Goal: Book appointment/travel/reservation

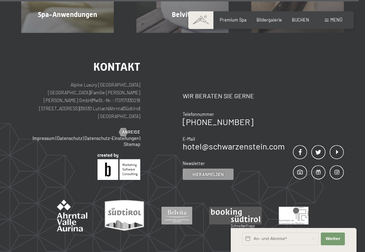
scroll to position [3255, 0]
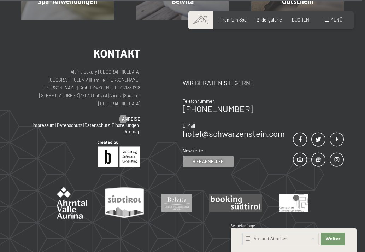
drag, startPoint x: 92, startPoint y: 67, endPoint x: 76, endPoint y: 65, distance: 16.4
click at [76, 68] on p "Alpine Luxury SPA Resort SCHWARZENSTEIN | Familie Zimmerhofer Otmar Zimmerhofer…" at bounding box center [80, 88] width 119 height 40
click at [83, 77] on div "Kontakt Alpine Luxury SPA Resort SCHWARZENSTEIN | Familie Zimmerhofer Otmar Zim…" at bounding box center [80, 85] width 119 height 74
drag, startPoint x: 91, startPoint y: 65, endPoint x: 76, endPoint y: 64, distance: 14.2
click at [76, 68] on p "Alpine Luxury SPA Resort SCHWARZENSTEIN | Familie Zimmerhofer Otmar Zimmerhofer…" at bounding box center [80, 88] width 119 height 40
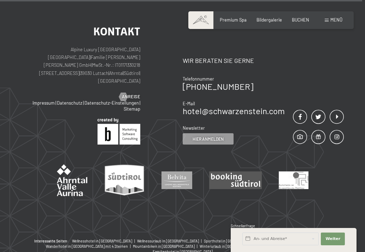
copy p "Luttach"
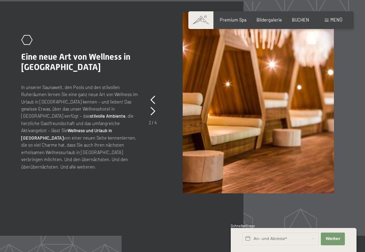
scroll to position [2264, 0]
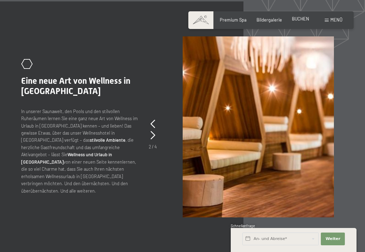
click at [303, 17] on span "BUCHEN" at bounding box center [300, 19] width 17 height 6
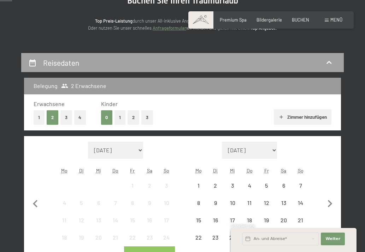
scroll to position [106, 0]
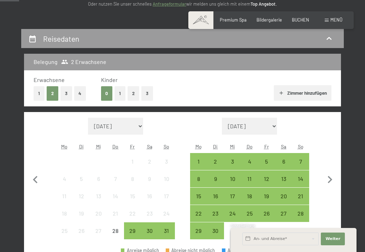
click at [149, 92] on button "3" at bounding box center [148, 93] width 12 height 15
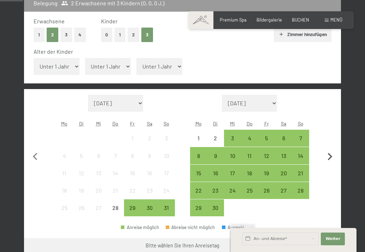
scroll to position [177, 0]
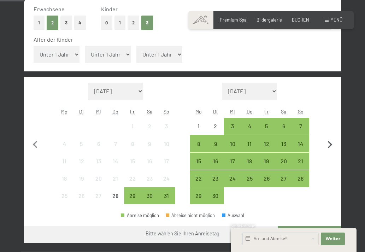
click at [329, 143] on icon "button" at bounding box center [330, 145] width 15 height 15
select select "[DATE]"
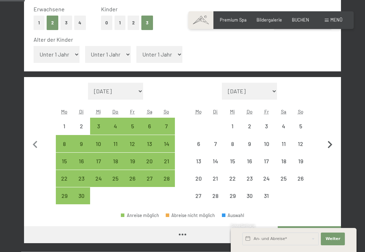
select select "[DATE]"
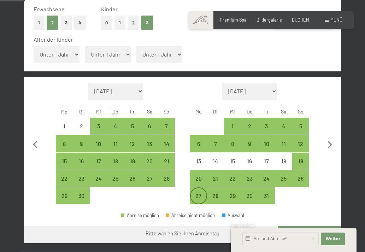
click at [198, 193] on div "27" at bounding box center [199, 201] width 16 height 16
select select "[DATE]"
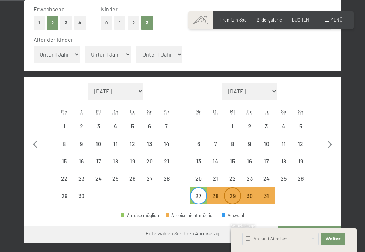
click at [233, 196] on div "29" at bounding box center [233, 201] width 16 height 16
select select "[DATE]"
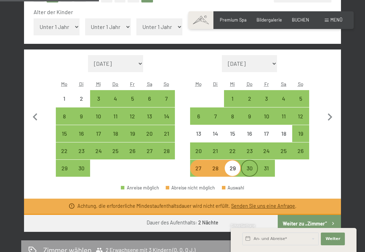
scroll to position [212, 0]
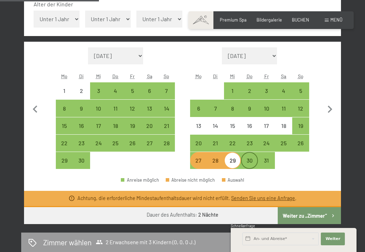
click at [250, 162] on div "30" at bounding box center [250, 166] width 16 height 16
select select "[DATE]"
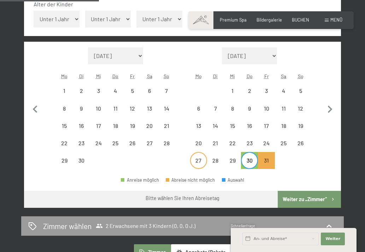
click at [200, 162] on div "27" at bounding box center [199, 166] width 16 height 16
select select "[DATE]"
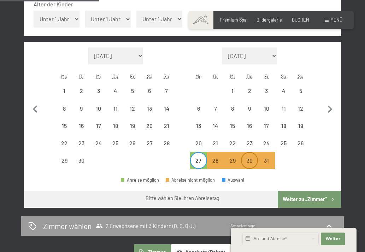
click at [250, 161] on div "30" at bounding box center [250, 166] width 16 height 16
select select "[DATE]"
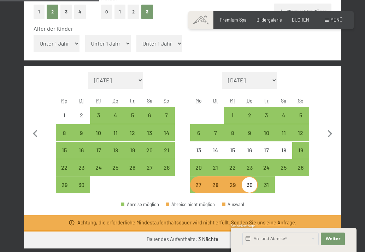
scroll to position [177, 0]
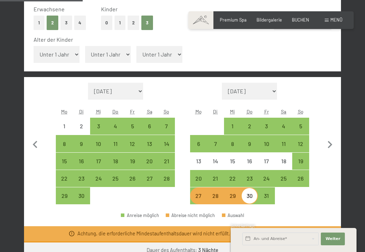
click at [66, 56] on select "Unter 1 Jahr 1 Jahr 2 Jahre 3 Jahre 4 Jahre 5 Jahre 6 Jahre 7 Jahre 8 Jahre 9 J…" at bounding box center [57, 54] width 46 height 17
select select "8"
click at [34, 46] on select "Unter 1 Jahr 1 Jahr 2 Jahre 3 Jahre 4 Jahre 5 Jahre 6 Jahre 7 Jahre 8 Jahre 9 J…" at bounding box center [57, 54] width 46 height 17
select select "[DATE]"
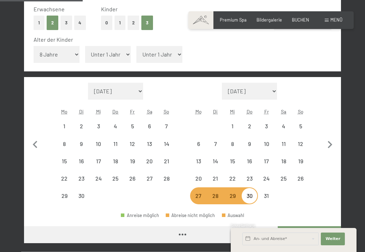
click at [108, 59] on select "Unter 1 Jahr 1 Jahr 2 Jahre 3 Jahre 4 Jahre 5 Jahre 6 Jahre 7 Jahre 8 Jahre 9 J…" at bounding box center [108, 54] width 46 height 17
select select "[DATE]"
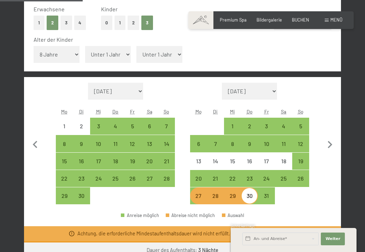
select select "13"
click at [85, 46] on select "Unter 1 Jahr 1 Jahr 2 Jahre 3 Jahre 4 Jahre 5 Jahre 6 Jahre 7 Jahre 8 Jahre 9 J…" at bounding box center [108, 54] width 46 height 17
select select "[DATE]"
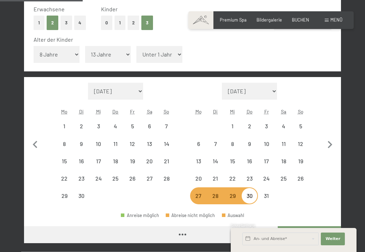
click at [155, 53] on select "Unter 1 Jahr 1 Jahr 2 Jahre 3 Jahre 4 Jahre 5 Jahre 6 Jahre 7 Jahre 8 Jahre 9 J…" at bounding box center [160, 54] width 46 height 17
select select "[DATE]"
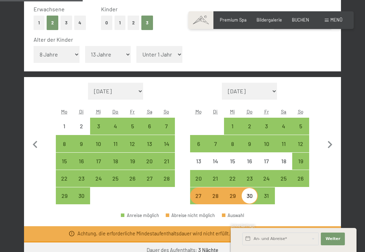
select select "17"
click at [137, 46] on select "Unter 1 Jahr 1 Jahr 2 Jahre 3 Jahre 4 Jahre 5 Jahre 6 Jahre 7 Jahre 8 Jahre 9 J…" at bounding box center [160, 54] width 46 height 17
select select "[DATE]"
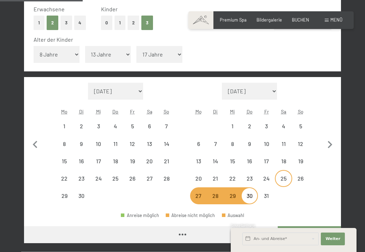
select select "[DATE]"
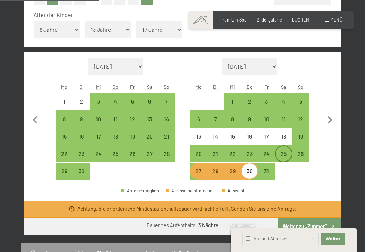
scroll to position [212, 0]
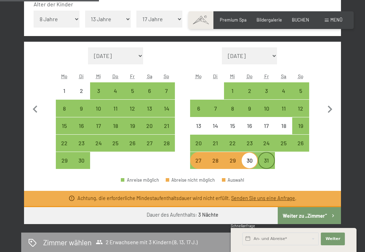
click at [267, 160] on div "31" at bounding box center [267, 166] width 16 height 16
select select "[DATE]"
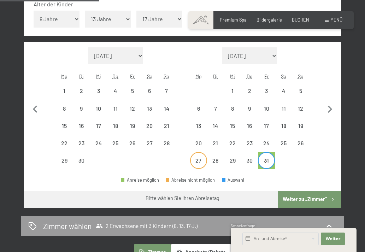
click at [193, 161] on div "27" at bounding box center [199, 166] width 16 height 16
select select "[DATE]"
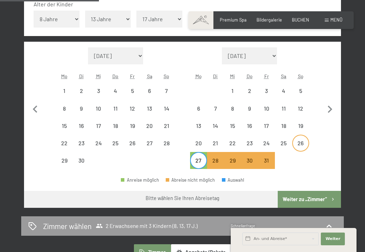
click at [299, 144] on div "26" at bounding box center [301, 148] width 16 height 16
select select "[DATE]"
click at [246, 162] on div "30" at bounding box center [250, 166] width 16 height 16
select select "[DATE]"
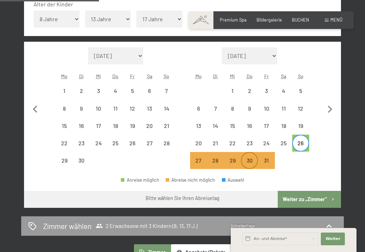
select select "[DATE]"
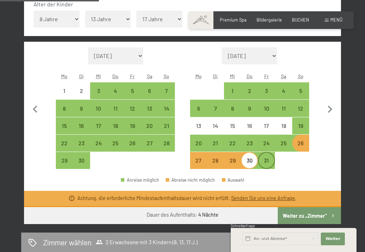
click at [265, 162] on div "31" at bounding box center [267, 166] width 16 height 16
select select "[DATE]"
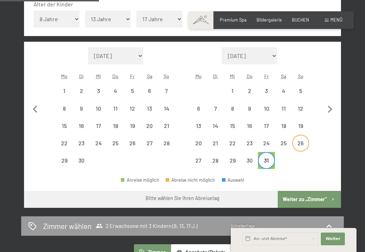
click at [301, 143] on div "26" at bounding box center [301, 148] width 16 height 16
select select "[DATE]"
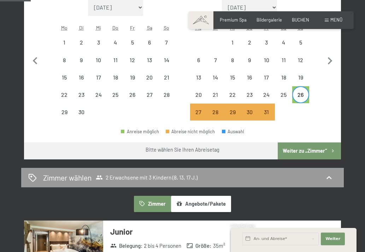
scroll to position [283, 0]
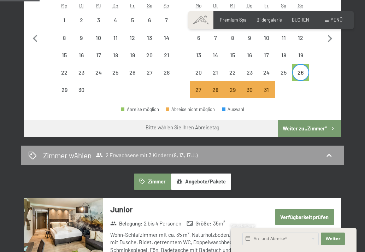
click at [305, 73] on div "26" at bounding box center [301, 78] width 16 height 16
select select "[DATE]"
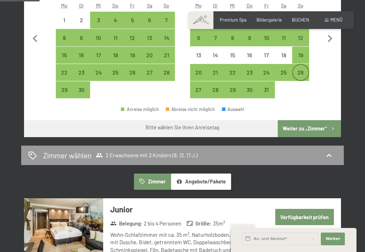
click at [307, 73] on div "26" at bounding box center [301, 78] width 16 height 16
select select "[DATE]"
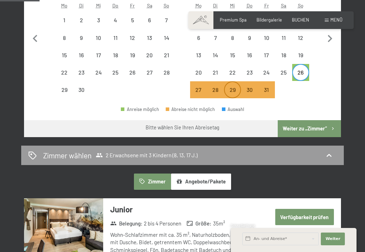
click at [234, 92] on div "29" at bounding box center [233, 95] width 16 height 16
select select "[DATE]"
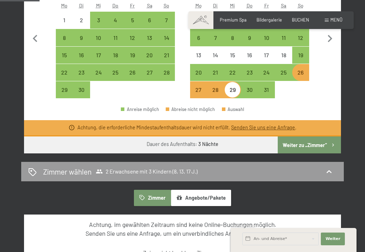
click at [301, 145] on button "Weiter zu „Zimmer“" at bounding box center [309, 145] width 63 height 17
select select "[DATE]"
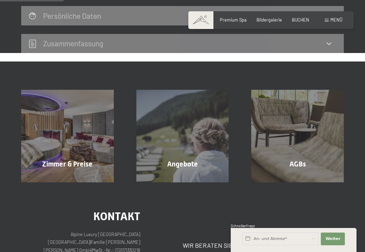
scroll to position [135, 0]
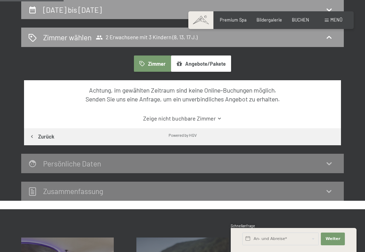
click at [180, 121] on link "Zeige nicht buchbare Zimmer" at bounding box center [183, 119] width 298 height 8
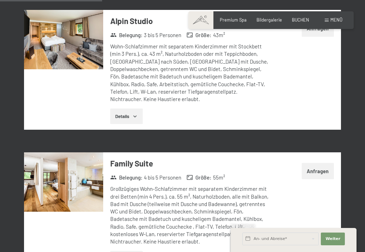
scroll to position [666, 0]
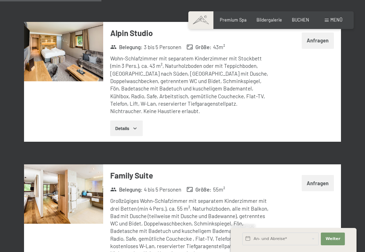
click at [137, 127] on icon "button" at bounding box center [135, 129] width 6 height 6
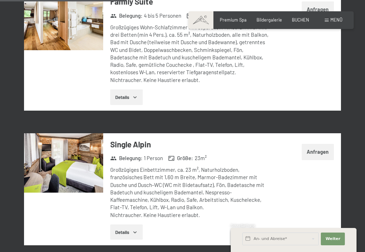
scroll to position [914, 0]
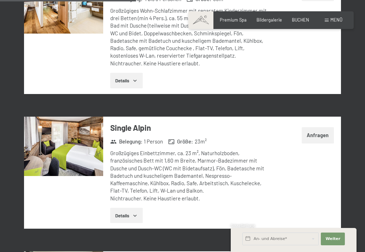
click at [127, 76] on button "Details" at bounding box center [126, 81] width 32 height 16
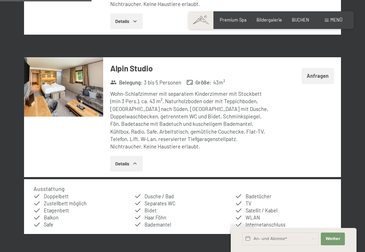
click at [318, 76] on button "Anfragen" at bounding box center [318, 76] width 32 height 16
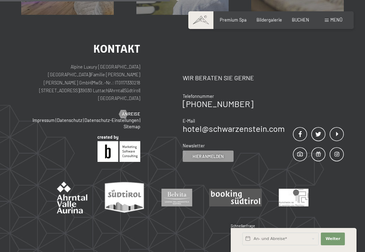
scroll to position [135, 0]
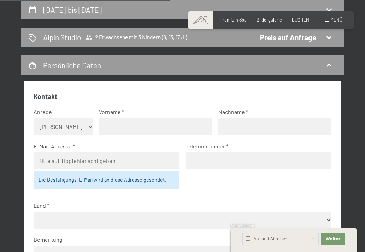
click at [74, 127] on select "Keine Angabe Frau [PERSON_NAME]" at bounding box center [64, 127] width 60 height 17
select select "m"
click at [34, 119] on select "Keine Angabe Frau [PERSON_NAME]" at bounding box center [64, 127] width 60 height 17
click at [114, 129] on input "text" at bounding box center [155, 127] width 113 height 17
type input "[PERSON_NAME]"
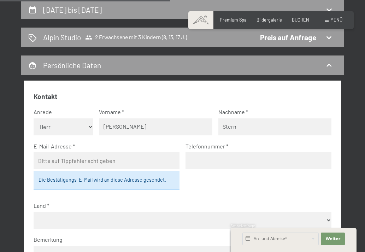
type input "Stern"
click at [56, 158] on input "email" at bounding box center [107, 160] width 146 height 17
type input "[PERSON_NAME][EMAIL_ADDRESS][DOMAIN_NAME]"
click at [223, 167] on input "tel" at bounding box center [259, 160] width 146 height 17
type input "[PHONE_NUMBER]"
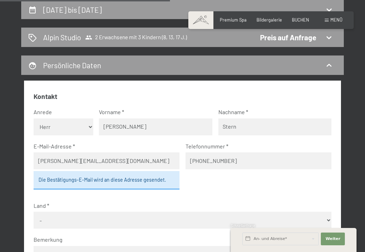
click at [91, 220] on select "- [GEOGRAPHIC_DATA] [GEOGRAPHIC_DATA] [GEOGRAPHIC_DATA] [GEOGRAPHIC_DATA] [GEOG…" at bounding box center [183, 220] width 298 height 17
select select "AUT"
click at [34, 212] on select "- [GEOGRAPHIC_DATA] [GEOGRAPHIC_DATA] [GEOGRAPHIC_DATA] [GEOGRAPHIC_DATA] [GEOG…" at bounding box center [183, 220] width 298 height 17
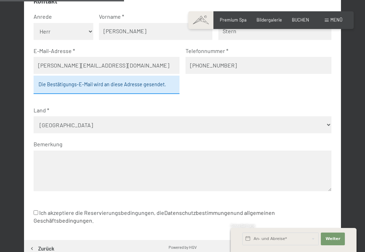
scroll to position [241, 0]
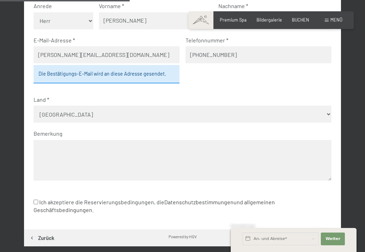
click at [36, 203] on input "Ich akzeptiere die Reservierungsbedingungen, die Datenschutzbestimmungen und al…" at bounding box center [36, 202] width 5 height 5
checkbox input "true"
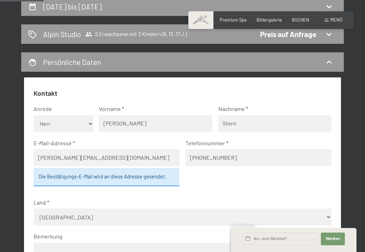
scroll to position [29, 0]
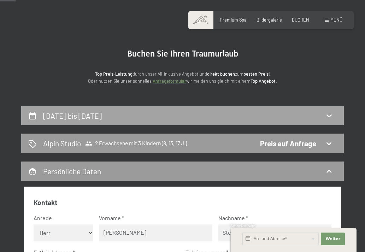
click at [102, 115] on h2 "[DATE] bis [DATE]" at bounding box center [72, 115] width 59 height 9
select select "8"
select select "13"
select select "17"
select select "[DATE]"
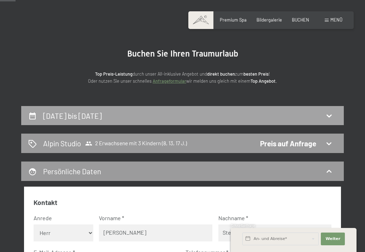
select select "[DATE]"
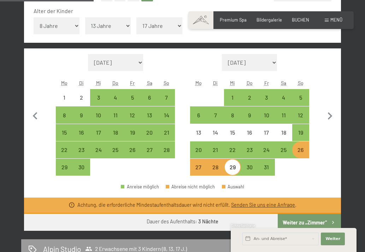
scroll to position [206, 0]
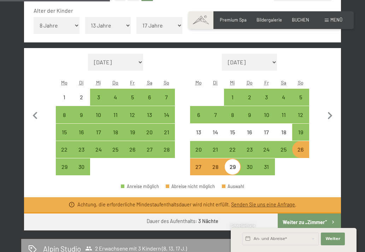
click at [231, 170] on div "29" at bounding box center [233, 172] width 16 height 16
select select "[DATE]"
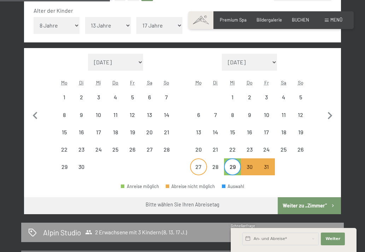
click at [202, 167] on div "27" at bounding box center [199, 172] width 16 height 16
select select "[DATE]"
click at [232, 168] on div "29" at bounding box center [233, 172] width 16 height 16
select select "[DATE]"
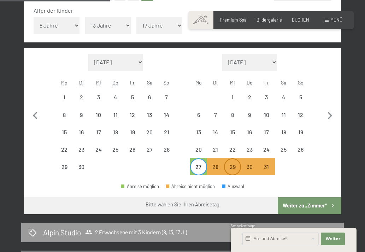
select select "[DATE]"
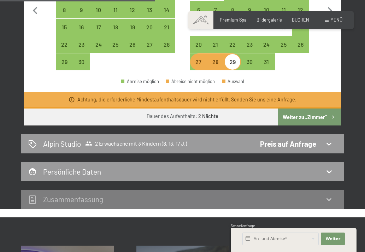
scroll to position [347, 0]
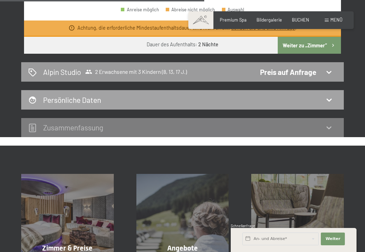
click at [132, 96] on div "Persönliche Daten" at bounding box center [182, 100] width 309 height 10
select select "[DATE]"
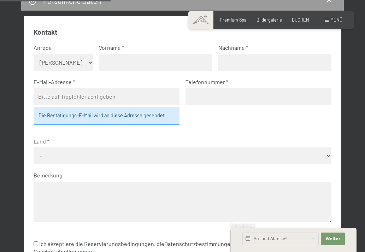
scroll to position [206, 0]
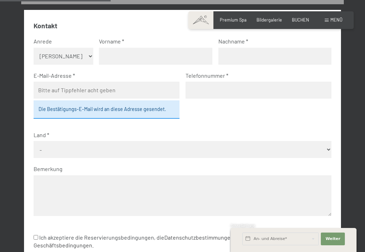
click at [81, 151] on select "- [GEOGRAPHIC_DATA] [GEOGRAPHIC_DATA] [GEOGRAPHIC_DATA] [GEOGRAPHIC_DATA] [GEOG…" at bounding box center [183, 149] width 298 height 17
select select "AUT"
click at [34, 141] on select "- [GEOGRAPHIC_DATA] [GEOGRAPHIC_DATA] [GEOGRAPHIC_DATA] [GEOGRAPHIC_DATA] [GEOG…" at bounding box center [183, 149] width 298 height 17
click at [57, 62] on select "Keine Angabe Frau [PERSON_NAME]" at bounding box center [64, 56] width 60 height 17
select select "m"
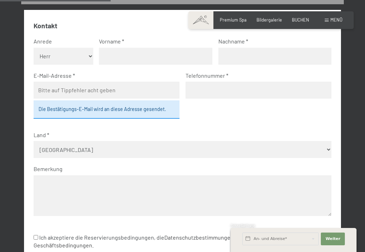
click at [34, 48] on select "Keine Angabe Frau [PERSON_NAME]" at bounding box center [64, 56] width 60 height 17
click at [111, 55] on input "text" at bounding box center [155, 56] width 113 height 17
type input "[PERSON_NAME]"
type input "Stern"
click at [66, 91] on input "email" at bounding box center [107, 90] width 146 height 17
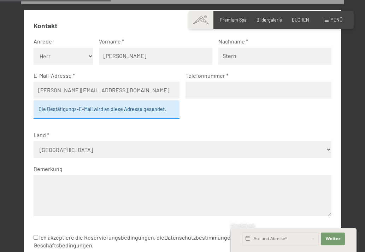
type input "[PERSON_NAME][EMAIL_ADDRESS][DOMAIN_NAME]"
click at [202, 91] on input "tel" at bounding box center [259, 90] width 146 height 17
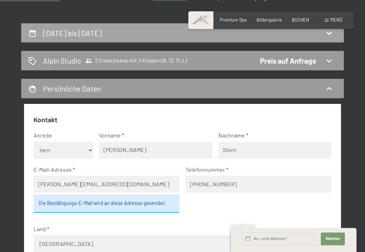
scroll to position [135, 0]
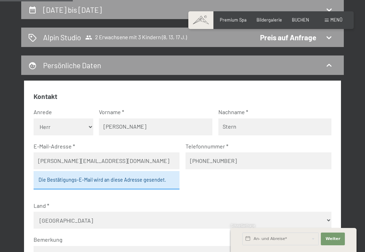
type input "[PHONE_NUMBER]"
click at [296, 241] on input "text" at bounding box center [281, 239] width 76 height 13
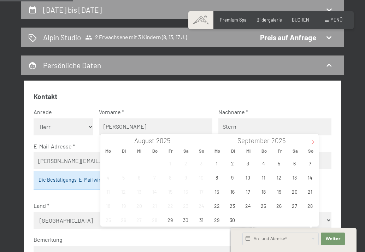
click at [311, 142] on icon at bounding box center [313, 142] width 5 height 5
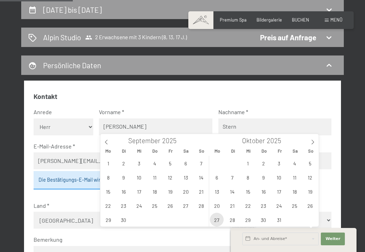
click at [216, 217] on span "27" at bounding box center [217, 220] width 14 height 14
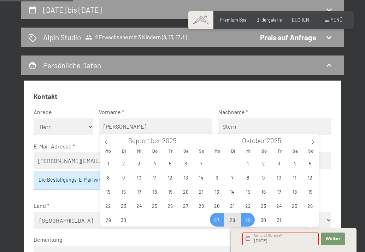
click at [249, 219] on span "29" at bounding box center [248, 220] width 14 height 14
type input "[DATE] - [DATE]"
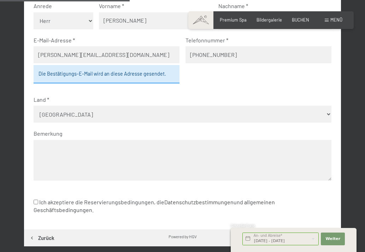
scroll to position [0, 0]
click at [35, 202] on input "Ich akzeptiere die Reservierungsbedingungen, die Datenschutzbestimmungen und al…" at bounding box center [36, 202] width 5 height 5
checkbox input "true"
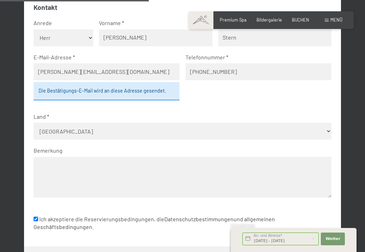
scroll to position [277, 0]
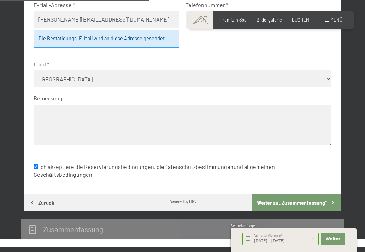
click at [53, 115] on textarea at bounding box center [183, 125] width 298 height 41
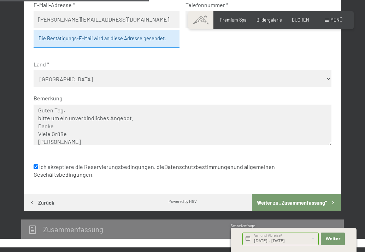
scroll to position [8, 0]
drag, startPoint x: 64, startPoint y: 143, endPoint x: 61, endPoint y: 145, distance: 3.6
click at [61, 145] on textarea "Guten Tag, bitte um ein unverbindliches Angebot. Danke Viele Grüße [PERSON_NAME]" at bounding box center [183, 125] width 298 height 41
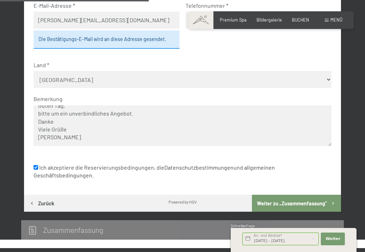
scroll to position [277, 0]
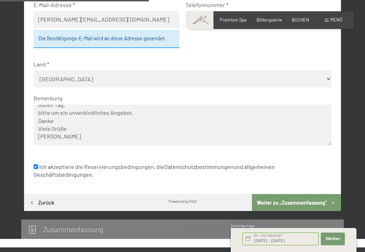
type textarea "Guten Tag, bitte um ein unverbindliches Angebot. Danke Viele Grüße [PERSON_NAME]"
click at [296, 202] on button "Weiter zu „Zusammen­fassung“" at bounding box center [296, 202] width 89 height 17
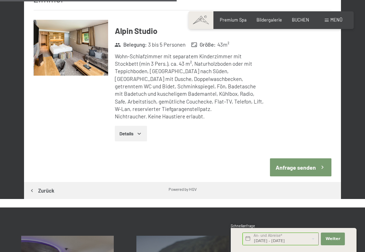
scroll to position [383, 0]
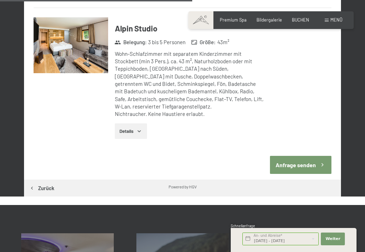
click at [286, 156] on button "Anfrage senden" at bounding box center [301, 165] width 62 height 18
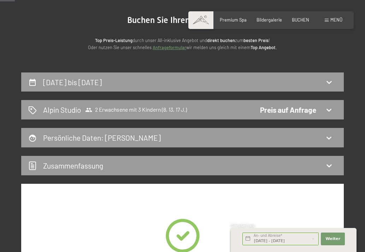
scroll to position [0, 0]
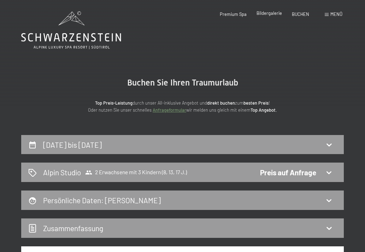
click at [272, 13] on span "Bildergalerie" at bounding box center [269, 13] width 25 height 6
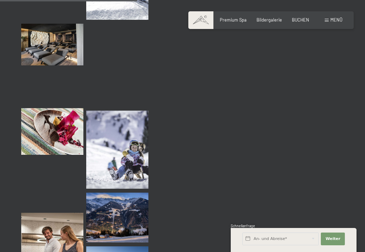
scroll to position [1734, 0]
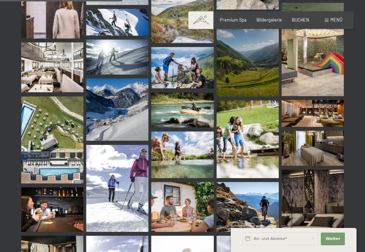
click at [23, 118] on img at bounding box center [52, 140] width 62 height 87
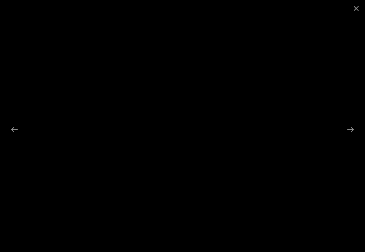
scroll to position [1840, 0]
